Goal: Information Seeking & Learning: Learn about a topic

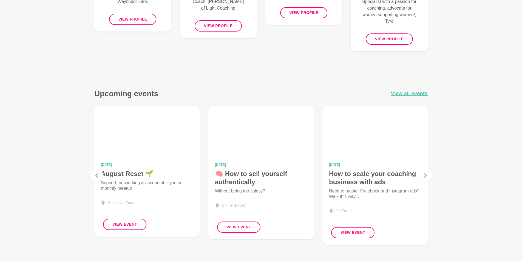
scroll to position [475, 0]
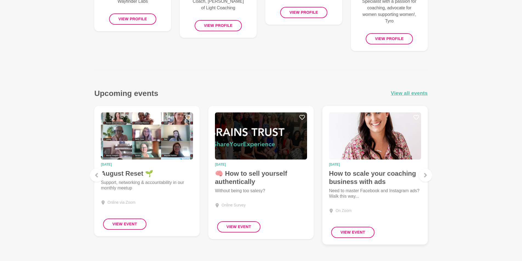
click at [368, 141] on img at bounding box center [375, 135] width 92 height 47
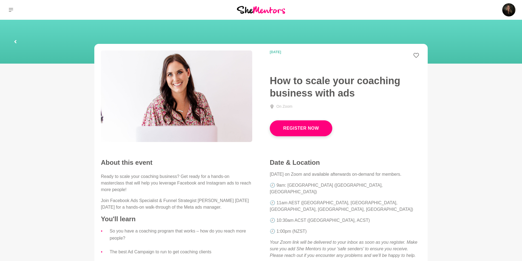
drag, startPoint x: 271, startPoint y: 9, endPoint x: 279, endPoint y: 12, distance: 8.7
click at [271, 9] on img at bounding box center [261, 9] width 48 height 7
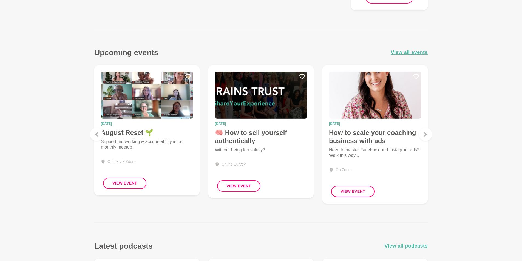
scroll to position [515, 0]
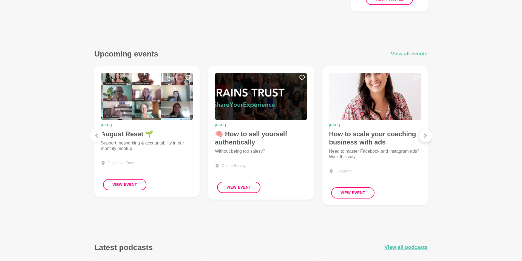
click at [424, 132] on div at bounding box center [425, 135] width 13 height 13
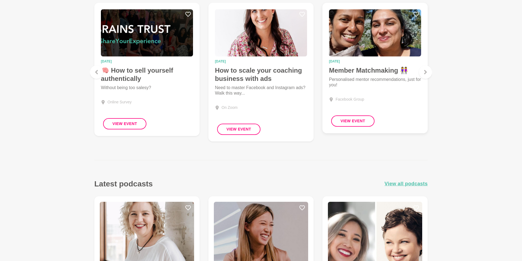
scroll to position [579, 0]
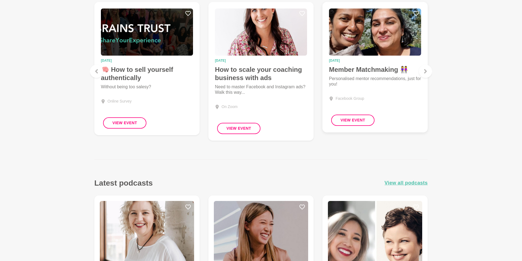
click at [372, 100] on div "Facebook Group" at bounding box center [375, 99] width 92 height 6
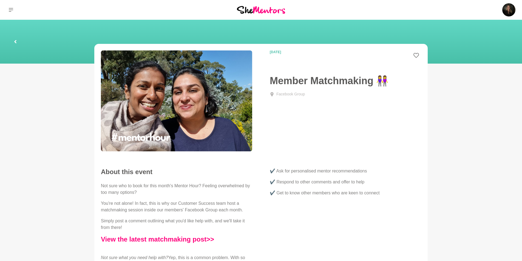
click at [283, 10] on img at bounding box center [261, 9] width 48 height 7
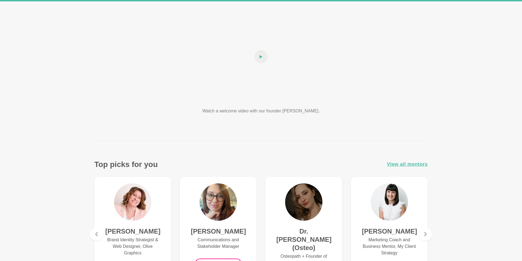
scroll to position [82, 0]
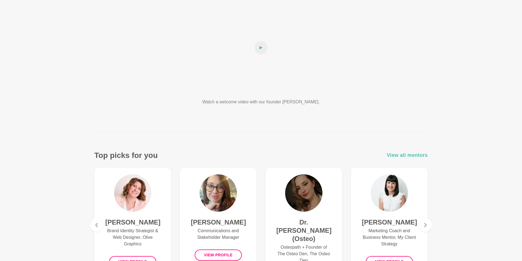
click at [412, 154] on span "View all mentors" at bounding box center [407, 155] width 41 height 8
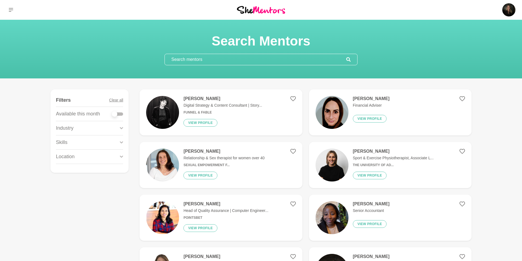
click at [116, 127] on div "Industry" at bounding box center [89, 128] width 67 height 14
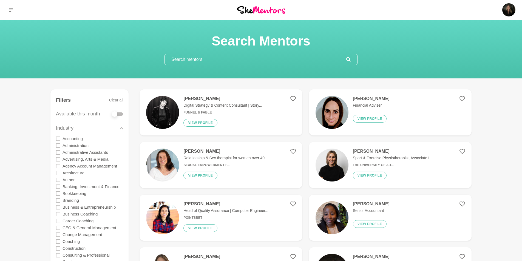
click at [116, 127] on div "Industry" at bounding box center [89, 128] width 67 height 14
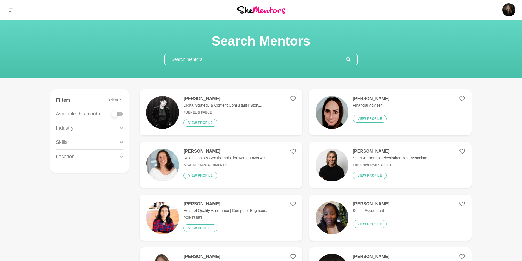
click at [115, 144] on div "Skills" at bounding box center [89, 142] width 67 height 14
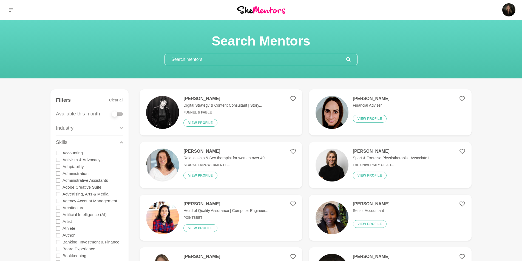
click at [58, 178] on icon at bounding box center [58, 180] width 4 height 4
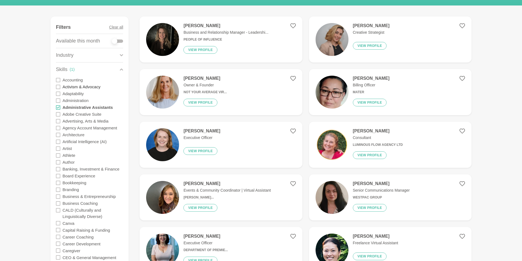
scroll to position [75, 0]
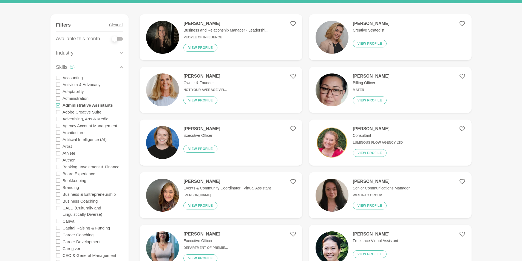
click at [196, 86] on p "Owner & Founder" at bounding box center [204, 83] width 43 height 6
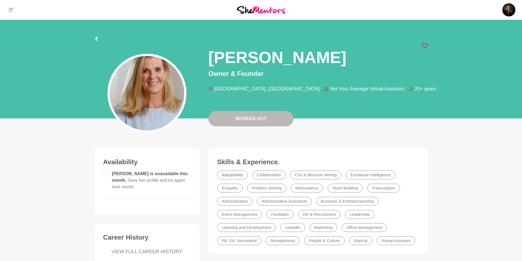
click at [424, 46] on icon at bounding box center [424, 45] width 5 height 5
click at [98, 40] on icon at bounding box center [96, 38] width 3 height 4
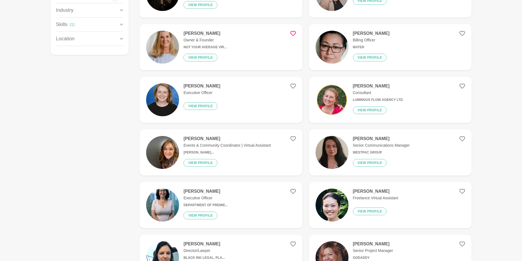
scroll to position [118, 0]
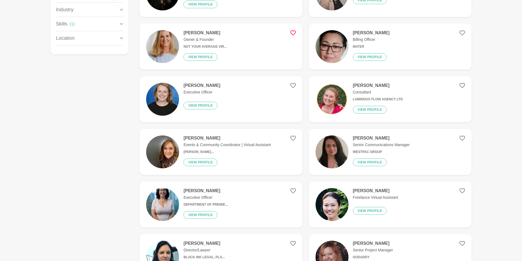
click at [274, 107] on figure "[PERSON_NAME] Executive Officer View profile" at bounding box center [221, 99] width 163 height 46
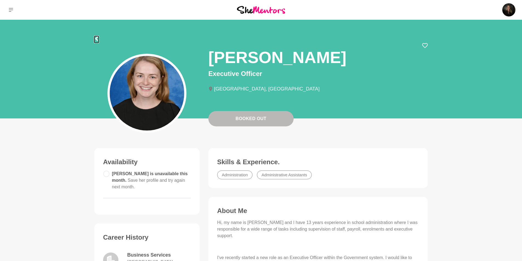
click at [98, 39] on icon at bounding box center [96, 38] width 4 height 4
